Goal: Information Seeking & Learning: Check status

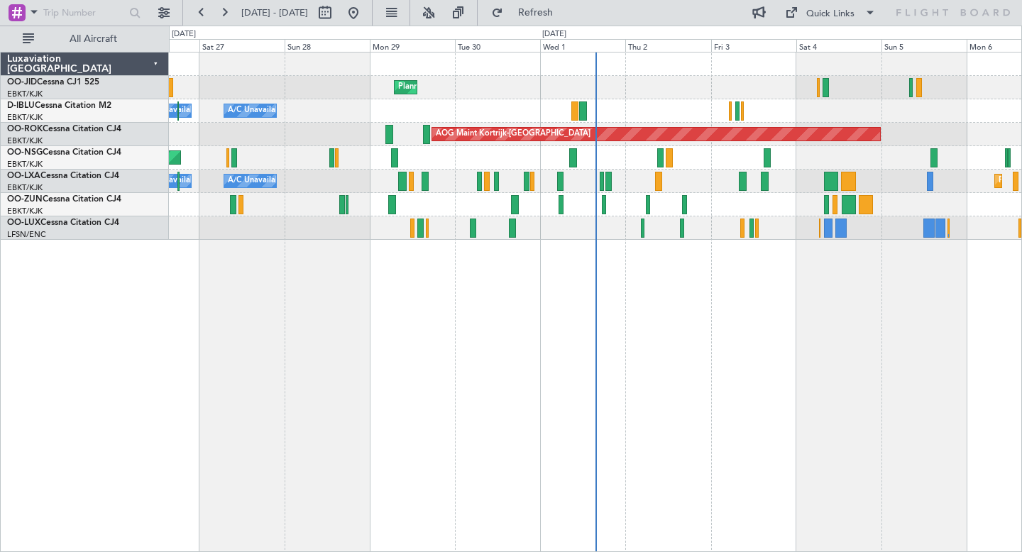
click at [779, 130] on div "Planned Maint Kortrijk-[GEOGRAPHIC_DATA] A/C Unavailable [GEOGRAPHIC_DATA] ([GE…" at bounding box center [595, 146] width 853 height 187
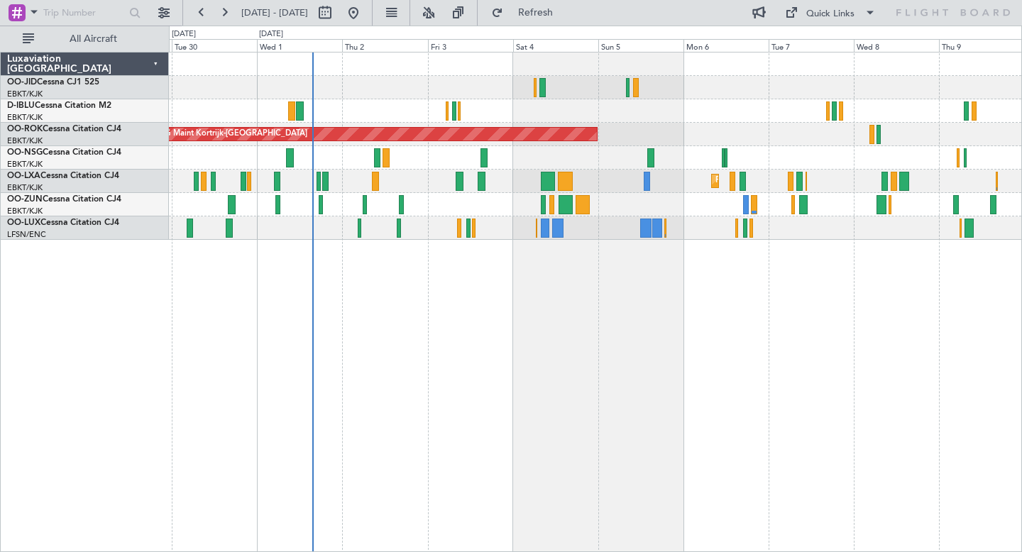
click at [828, 143] on div "AOG Maint Kortrijk-[GEOGRAPHIC_DATA]" at bounding box center [595, 134] width 853 height 23
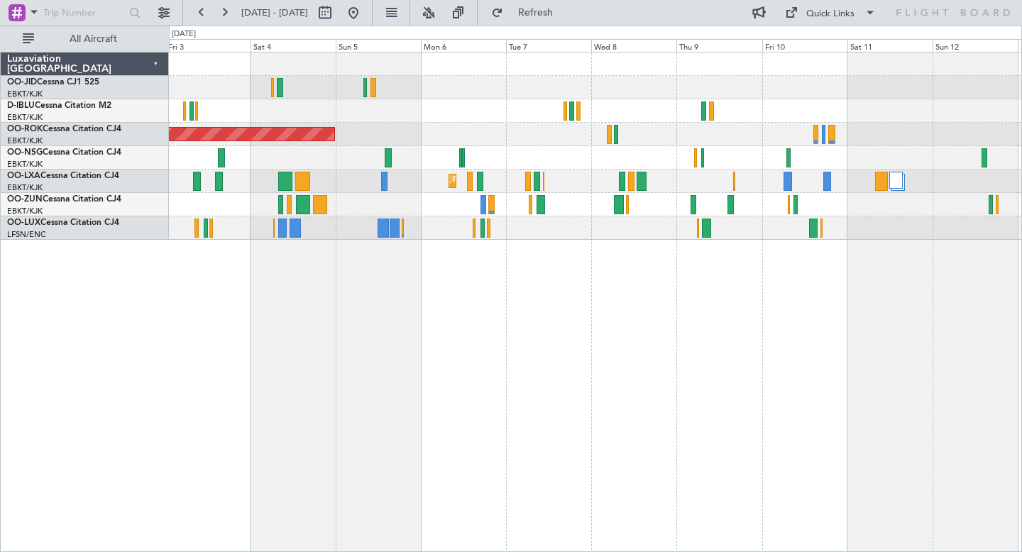
click at [726, 116] on div at bounding box center [595, 110] width 853 height 23
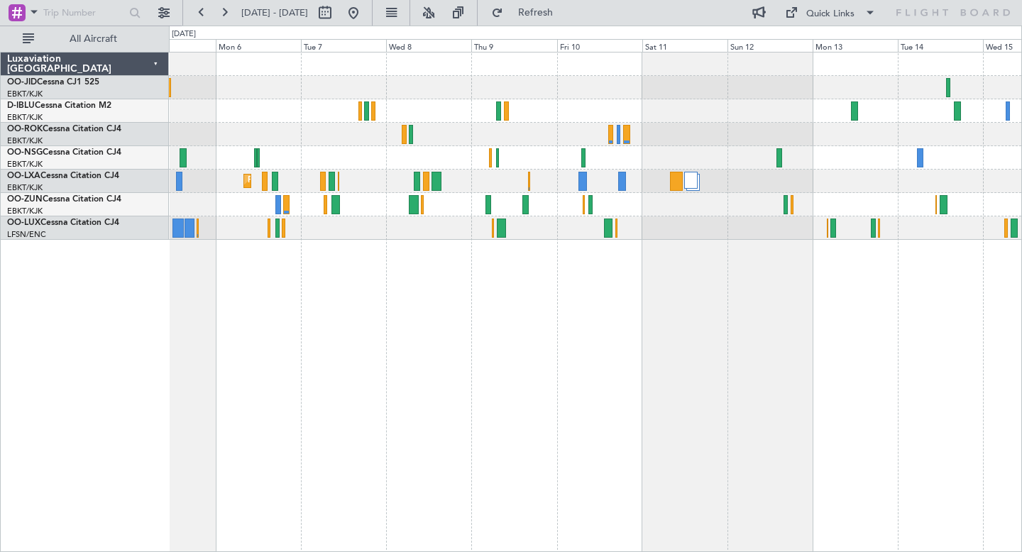
click at [580, 265] on div "AOG Maint Kortrijk-[GEOGRAPHIC_DATA] Planned Maint [GEOGRAPHIC_DATA]-[GEOGRAPHI…" at bounding box center [595, 302] width 853 height 501
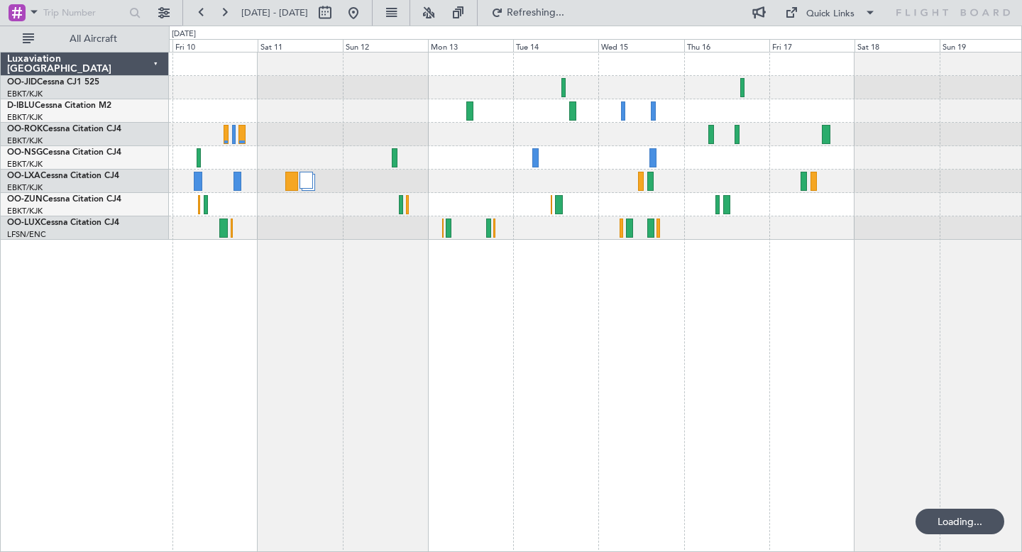
click at [606, 146] on div at bounding box center [595, 134] width 853 height 23
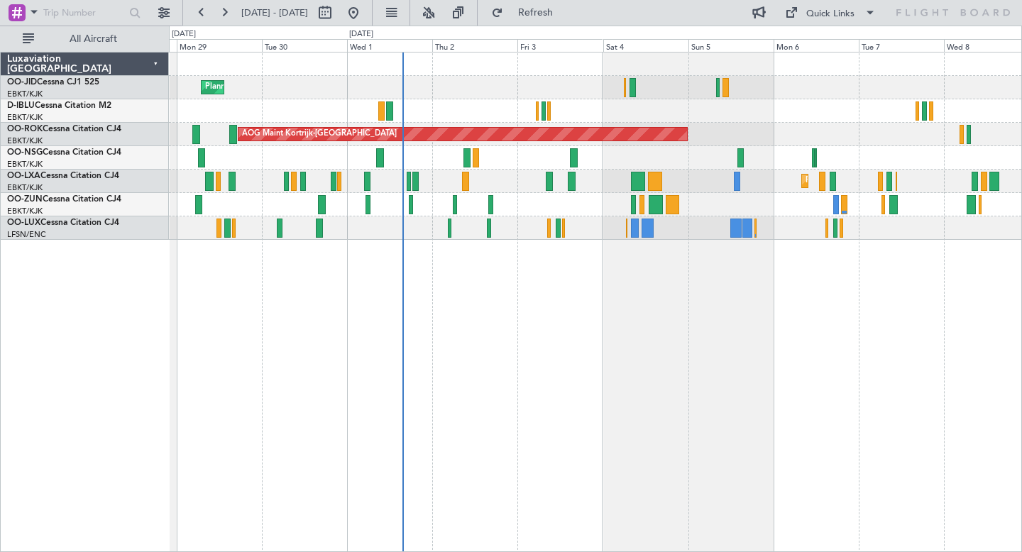
click at [373, 286] on div "Planned Maint Kortrijk-Wevelgem A/C Unavailable Kortrijk-Wevelgem A/C Unavailab…" at bounding box center [595, 302] width 853 height 501
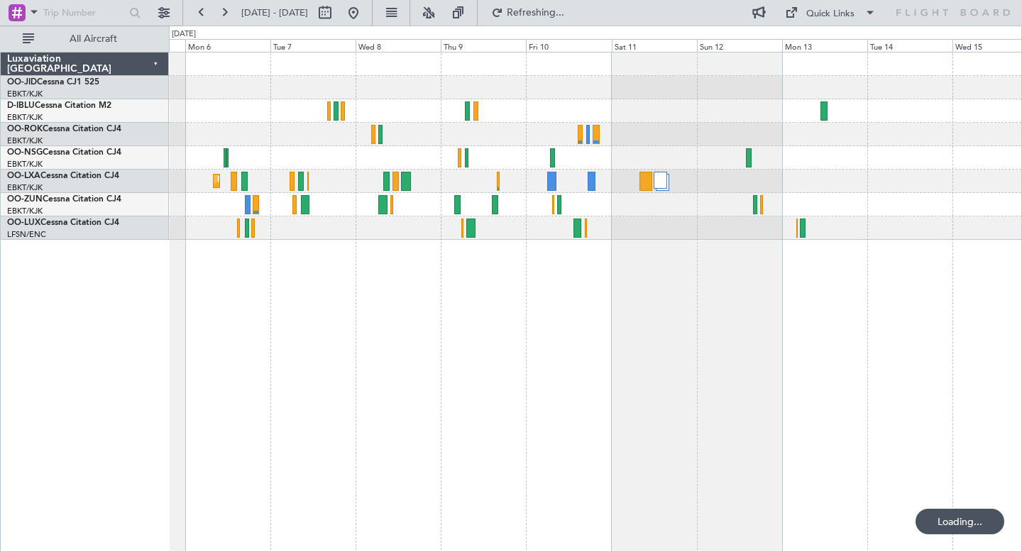
click at [596, 380] on div "AOG Maint Kortrijk-[GEOGRAPHIC_DATA] Planned Maint [GEOGRAPHIC_DATA]-[GEOGRAPHI…" at bounding box center [595, 302] width 853 height 501
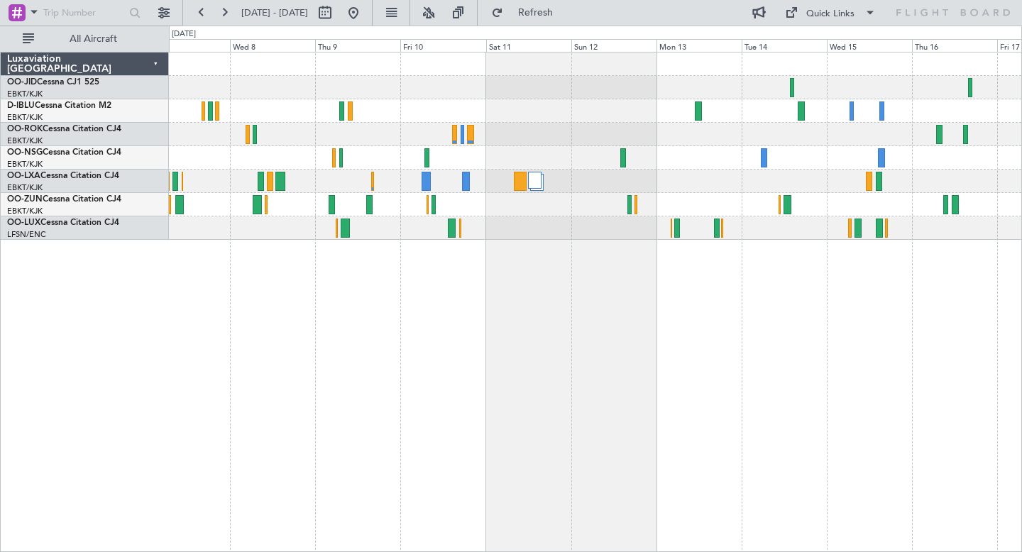
click at [804, 328] on div "AOG Maint Kortrijk-Wevelgem Planned Maint Kortrijk-Wevelgem" at bounding box center [595, 302] width 853 height 501
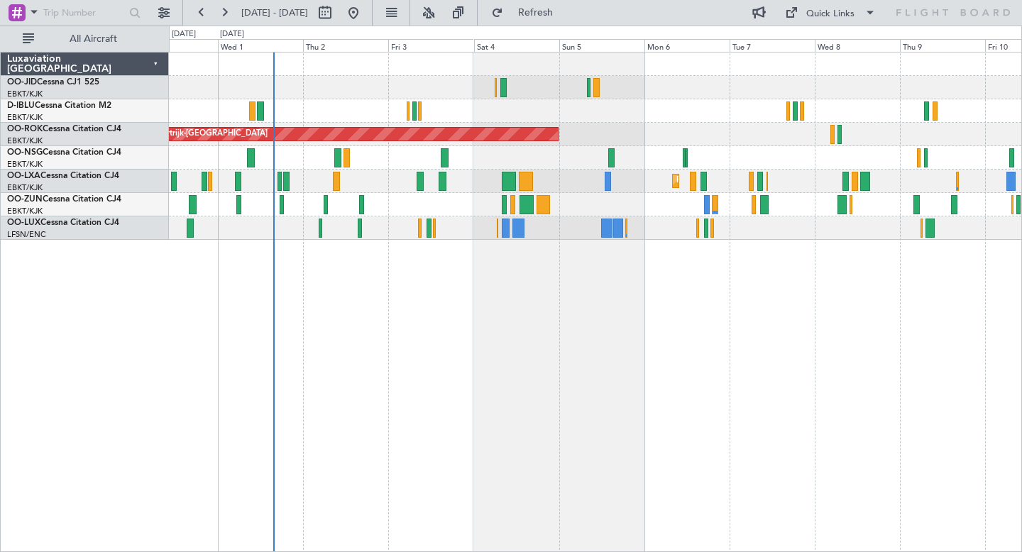
click at [752, 290] on div "Planned Maint Kortrijk-Wevelgem AOG Maint Kortrijk-Wevelgem Planned Maint Kortr…" at bounding box center [595, 302] width 853 height 501
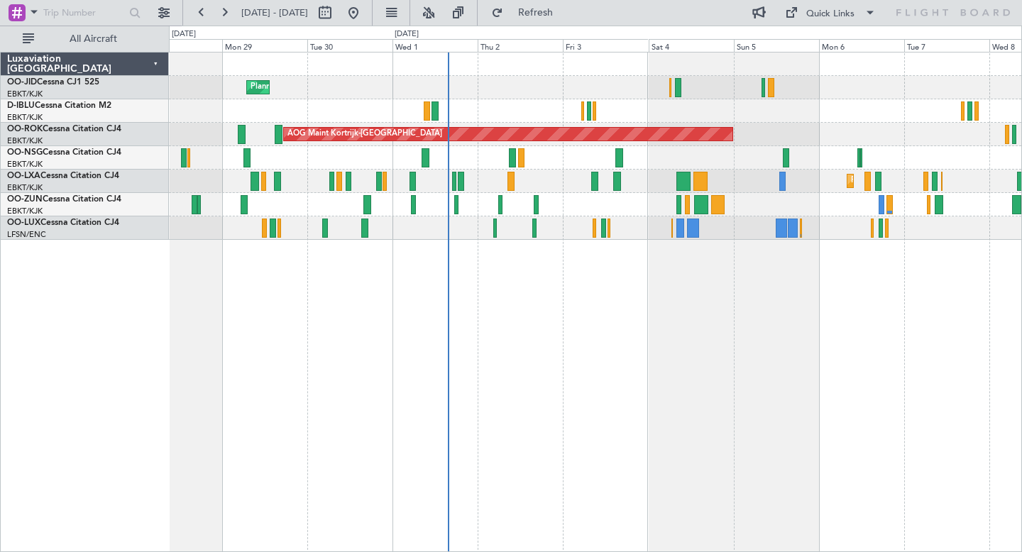
click at [457, 114] on div "A/C Unavailable Kortrijk-Wevelgem A/C Unavailable Brussels (Brussels National)" at bounding box center [595, 110] width 853 height 23
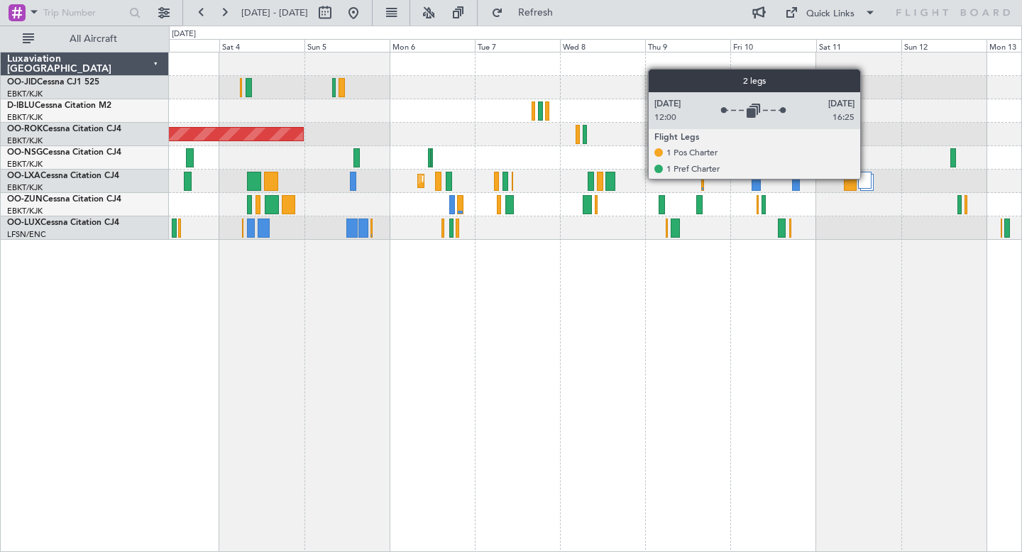
click at [867, 178] on div at bounding box center [865, 180] width 14 height 17
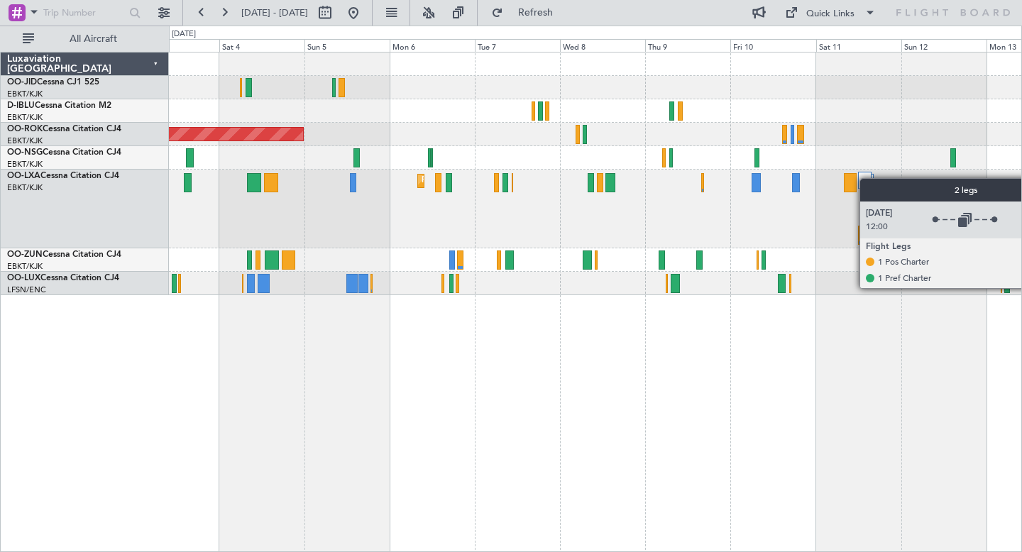
click at [867, 178] on div at bounding box center [865, 180] width 14 height 17
